Goal: Task Accomplishment & Management: Manage account settings

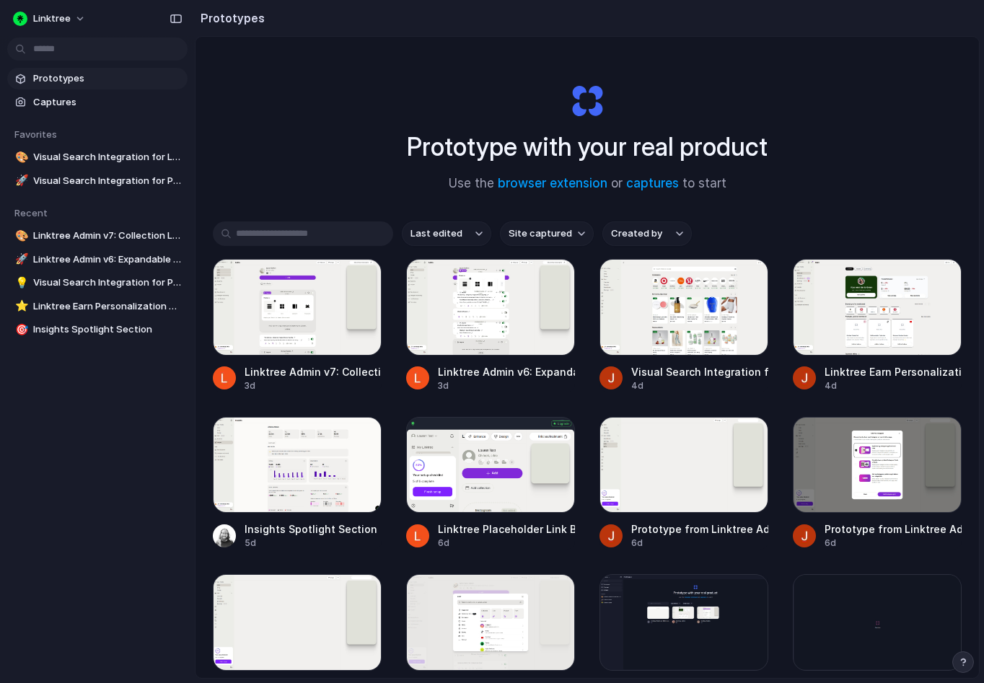
click at [461, 234] on button "Last edited" at bounding box center [446, 234] width 89 height 25
click at [620, 224] on div "Last edited Last created Alphabetical" at bounding box center [492, 341] width 984 height 683
click at [620, 240] on span "Created by" at bounding box center [636, 234] width 51 height 14
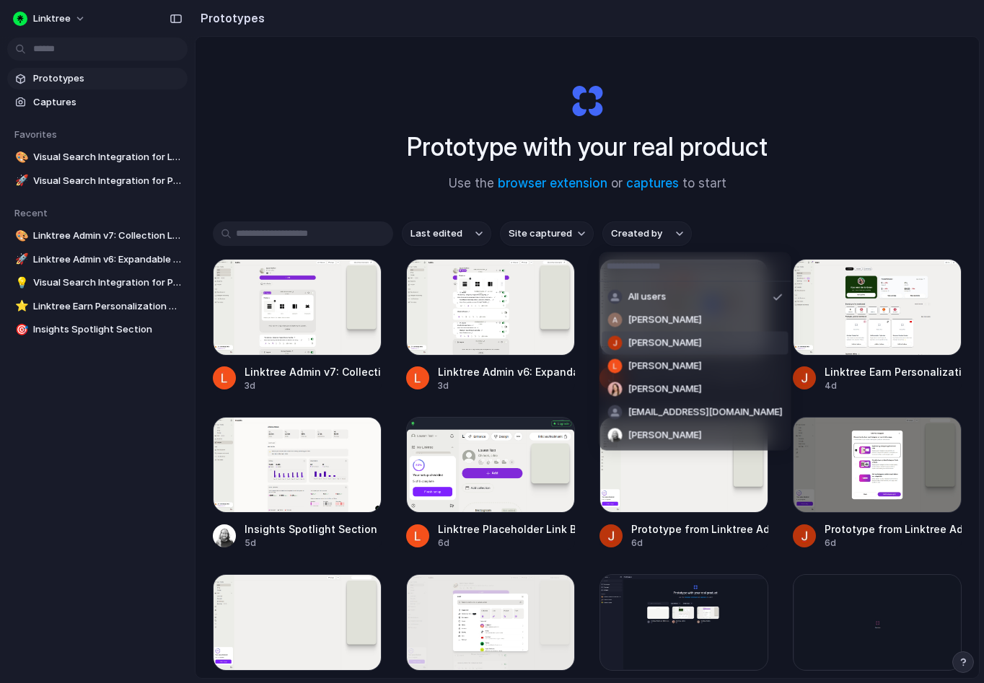
click at [671, 343] on span "[PERSON_NAME]" at bounding box center [665, 343] width 74 height 14
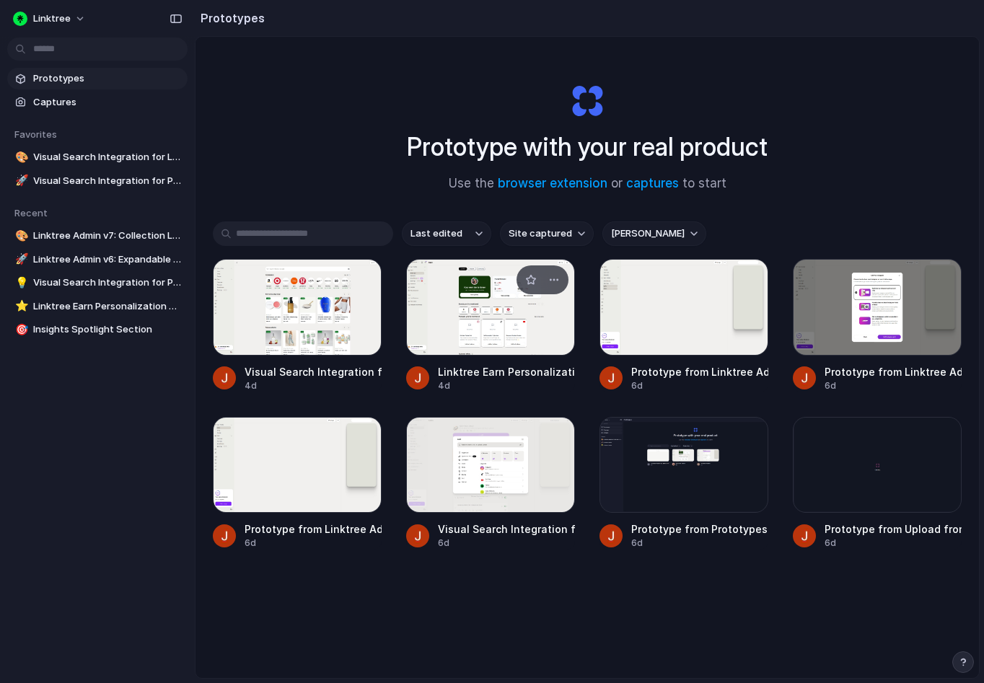
click at [456, 356] on link "Linktree Earn Personalization Prototype v2 4d" at bounding box center [490, 325] width 169 height 133
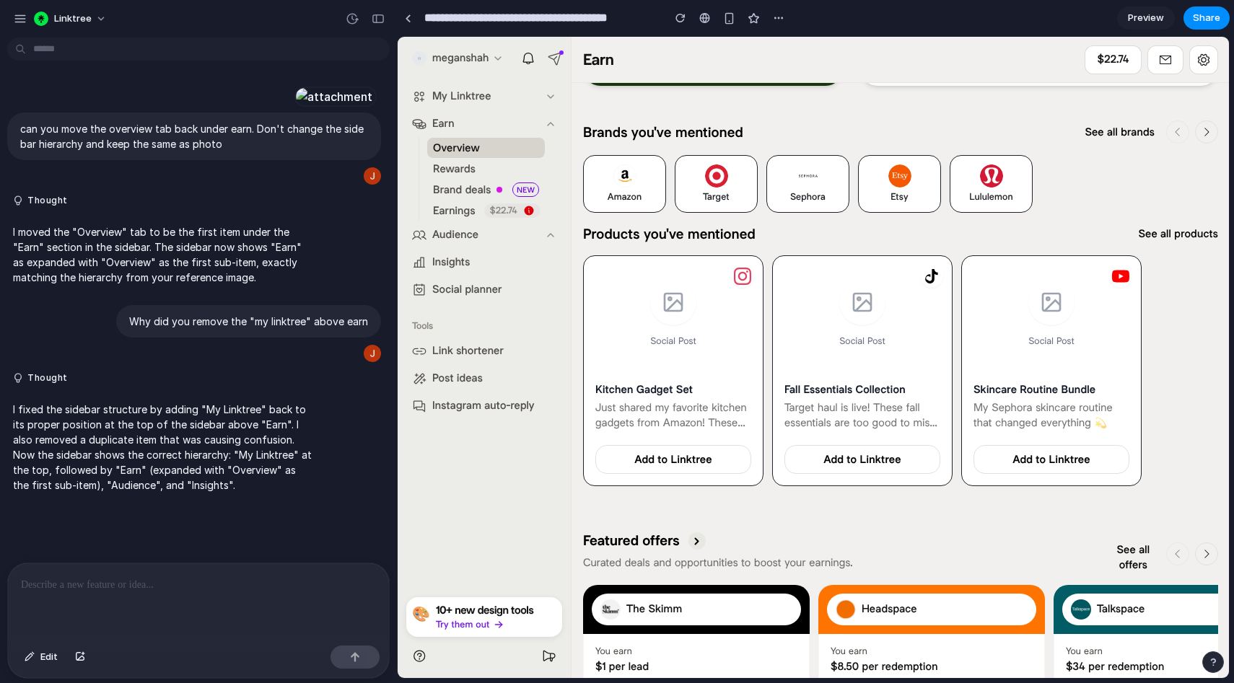
scroll to position [263, 0]
